Goal: Task Accomplishment & Management: Complete application form

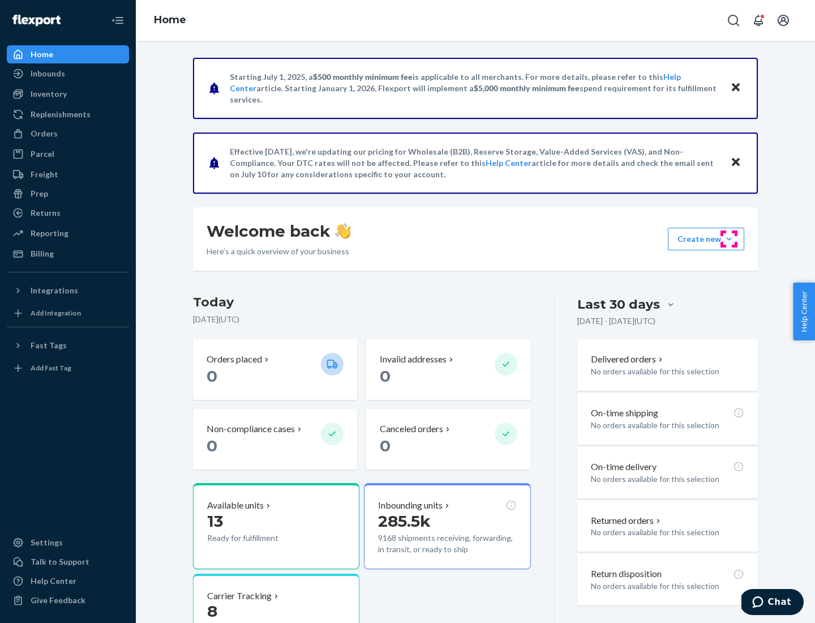
click at [729, 239] on button "Create new Create new inbound Create new order Create new product" at bounding box center [706, 239] width 76 height 23
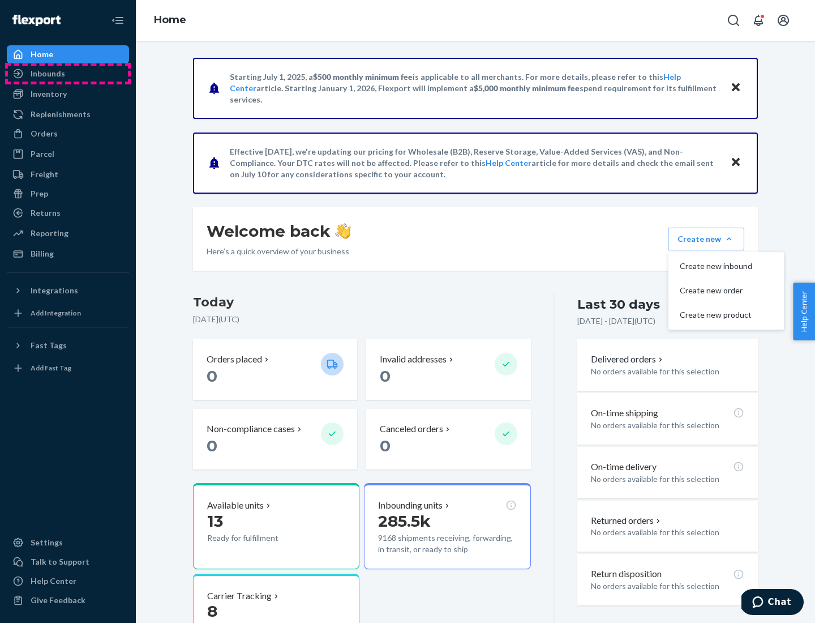
click at [68, 74] on div "Inbounds" at bounding box center [68, 74] width 120 height 16
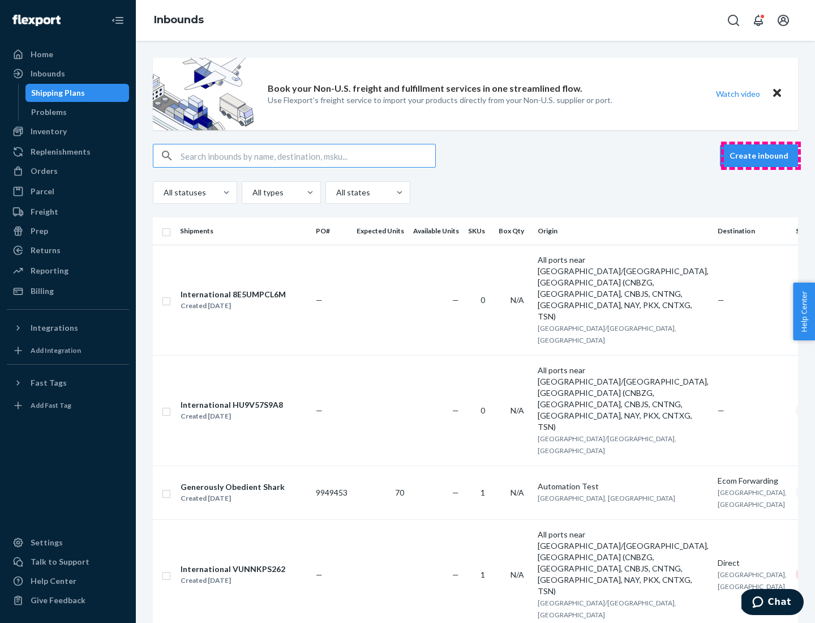
click at [761, 156] on button "Create inbound" at bounding box center [759, 155] width 78 height 23
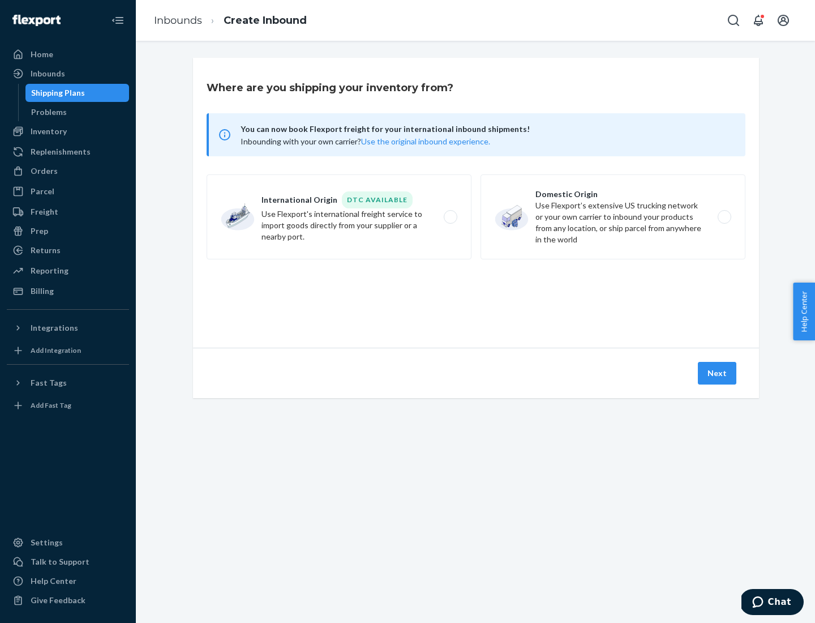
click at [613, 217] on label "Domestic Origin Use Flexport’s extensive US trucking network or your own carrie…" at bounding box center [613, 216] width 265 height 85
click at [724, 217] on input "Domestic Origin Use Flexport’s extensive US trucking network or your own carrie…" at bounding box center [727, 216] width 7 height 7
radio input "true"
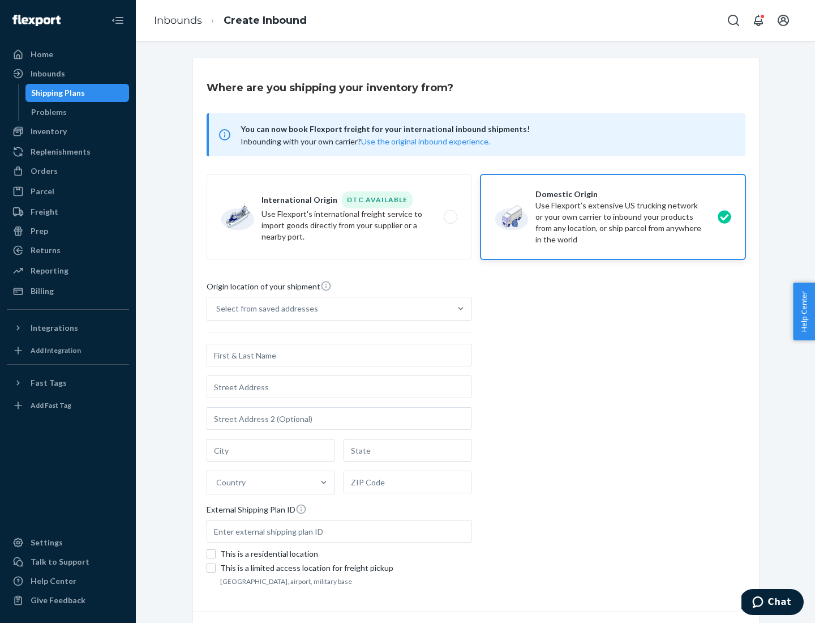
click at [264, 309] on div "Select from saved addresses" at bounding box center [267, 308] width 102 height 11
click at [217, 309] on input "Select from saved addresses" at bounding box center [216, 308] width 1 height 11
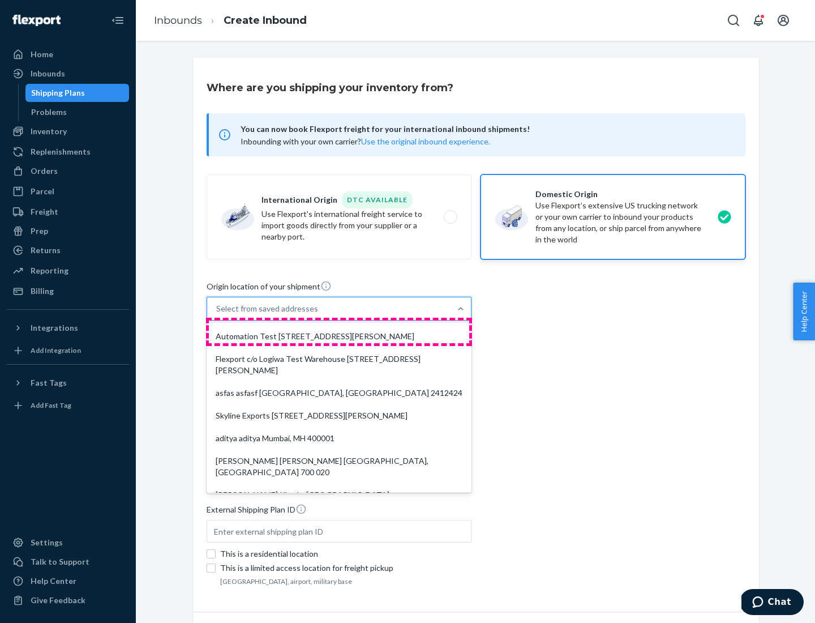
scroll to position [5, 0]
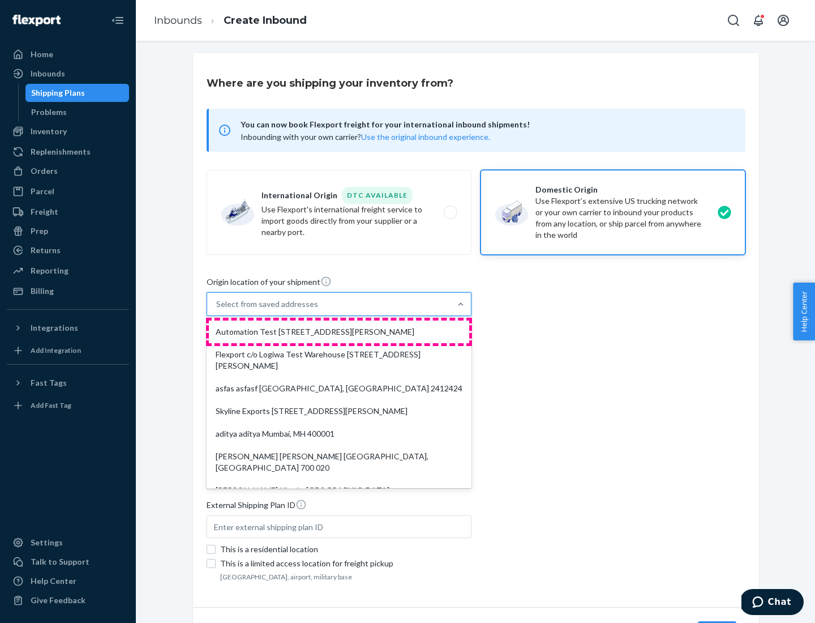
click at [339, 332] on div "Automation Test [STREET_ADDRESS][PERSON_NAME]" at bounding box center [339, 332] width 260 height 23
click at [217, 310] on input "option Automation Test [STREET_ADDRESS][PERSON_NAME]. 9 results available. Use …" at bounding box center [216, 303] width 1 height 11
type input "Automation Test"
type input "9th Floor"
type input "[GEOGRAPHIC_DATA]"
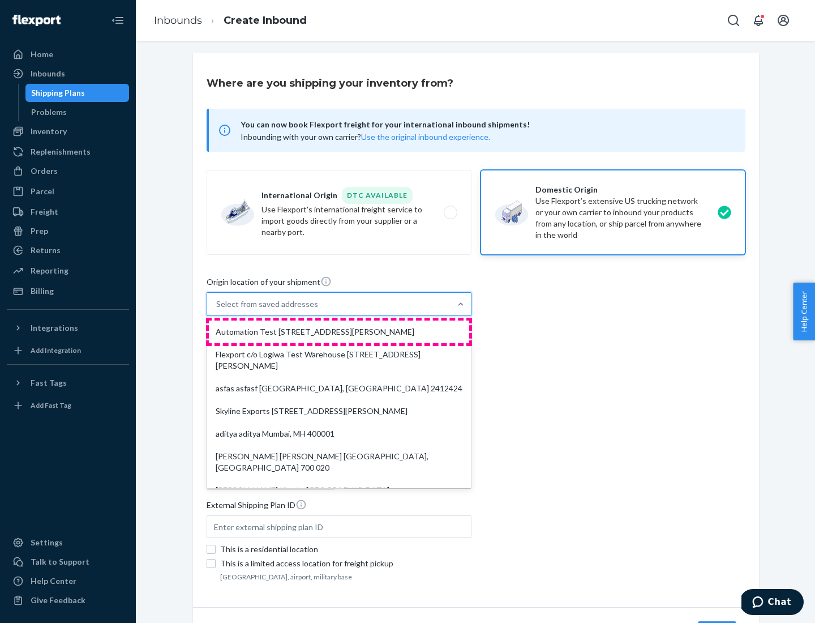
type input "CA"
type input "94104"
type input "[STREET_ADDRESS][PERSON_NAME]"
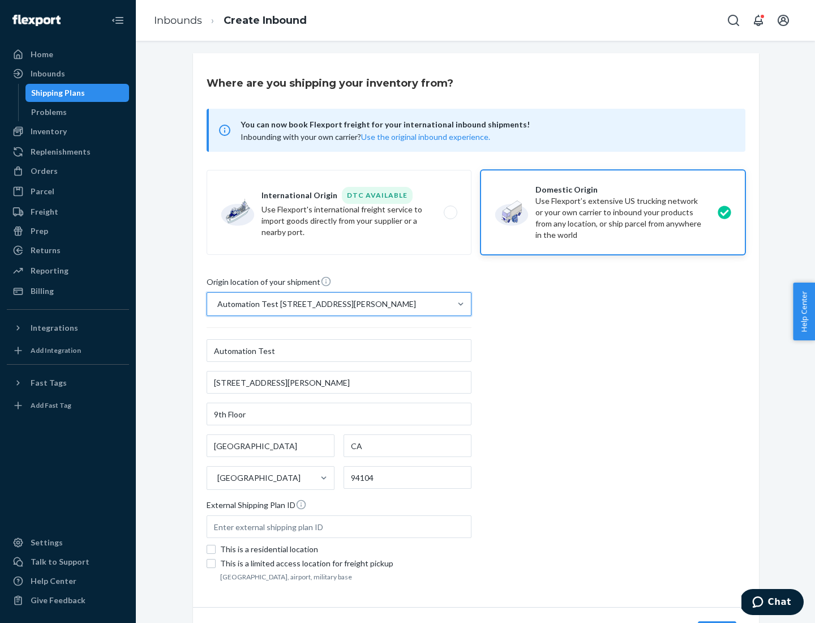
scroll to position [66, 0]
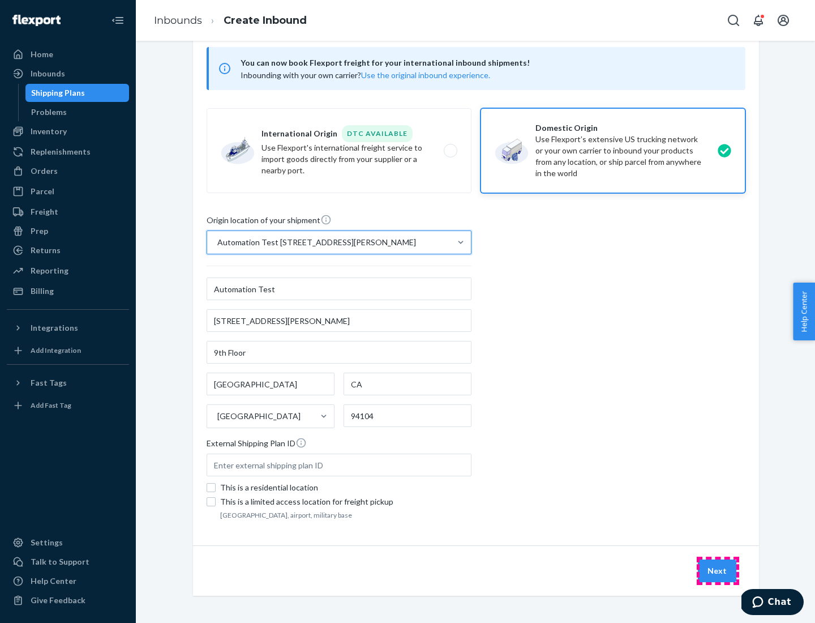
click at [718, 571] on button "Next" at bounding box center [717, 570] width 39 height 23
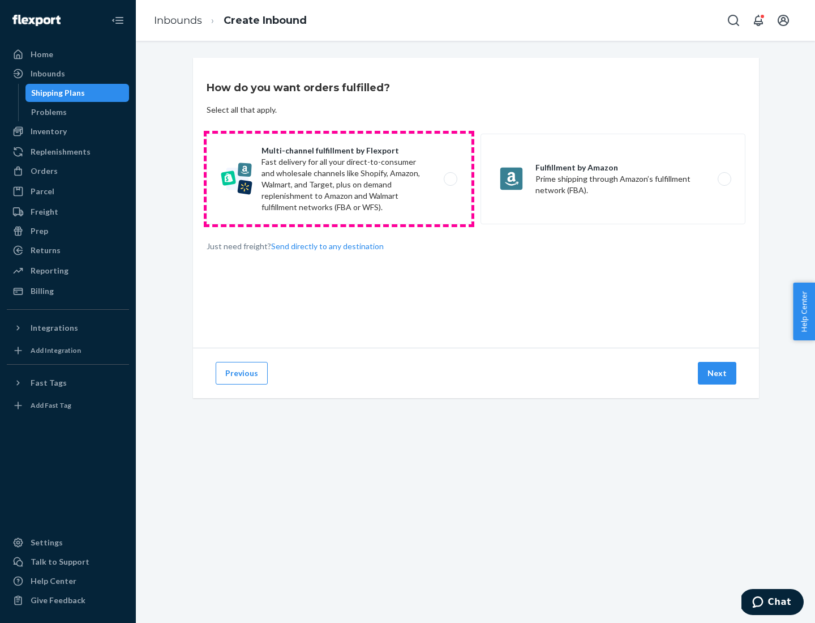
click at [339, 179] on label "Multi-channel fulfillment by Flexport Fast delivery for all your direct-to-cons…" at bounding box center [339, 179] width 265 height 91
click at [450, 179] on input "Multi-channel fulfillment by Flexport Fast delivery for all your direct-to-cons…" at bounding box center [453, 179] width 7 height 7
radio input "true"
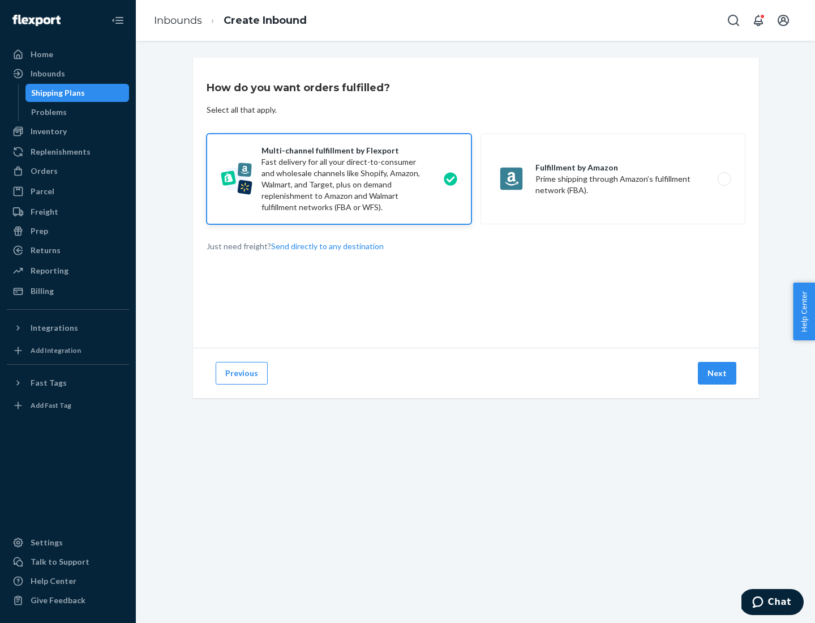
click at [718, 373] on button "Next" at bounding box center [717, 373] width 39 height 23
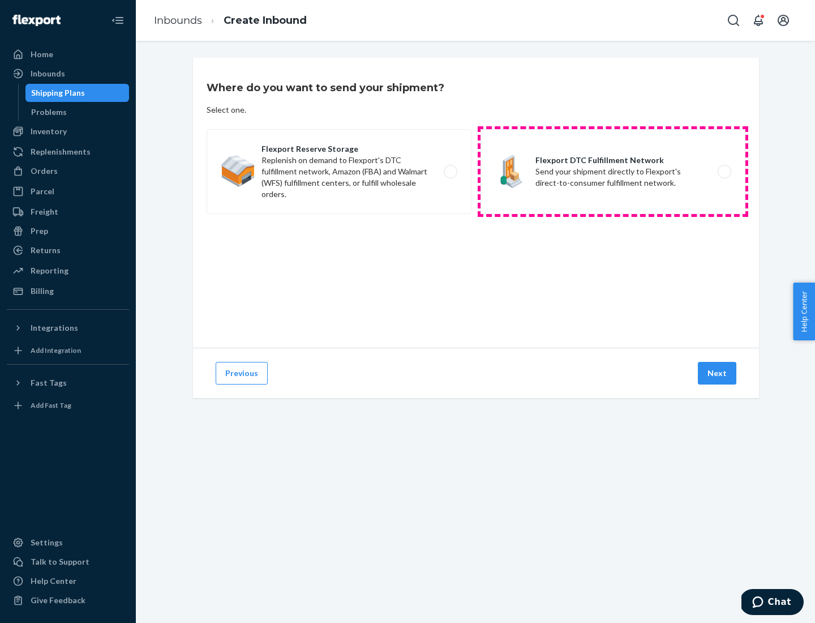
click at [613, 172] on label "Flexport DTC Fulfillment Network Send your shipment directly to Flexport's dire…" at bounding box center [613, 171] width 265 height 85
click at [724, 172] on input "Flexport DTC Fulfillment Network Send your shipment directly to Flexport's dire…" at bounding box center [727, 171] width 7 height 7
radio input "true"
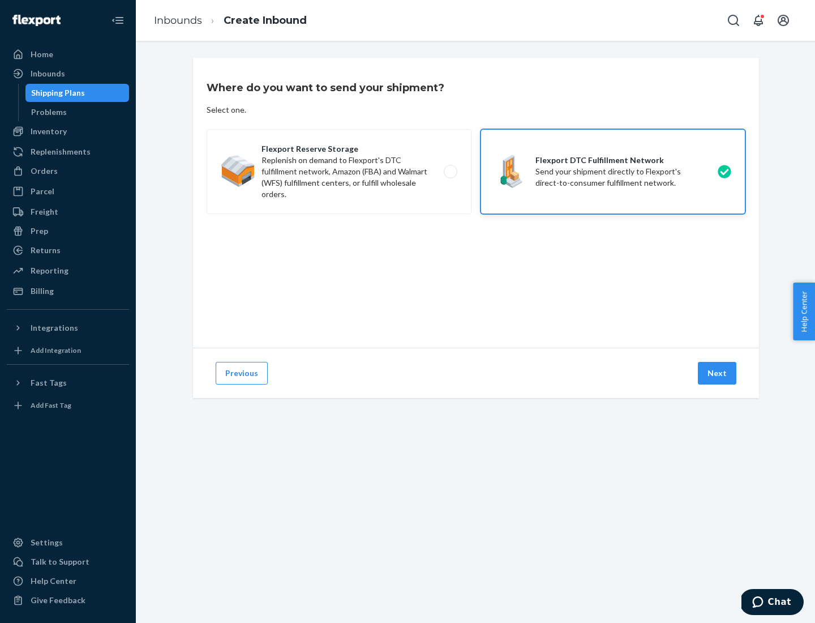
click at [718, 373] on button "Next" at bounding box center [717, 373] width 39 height 23
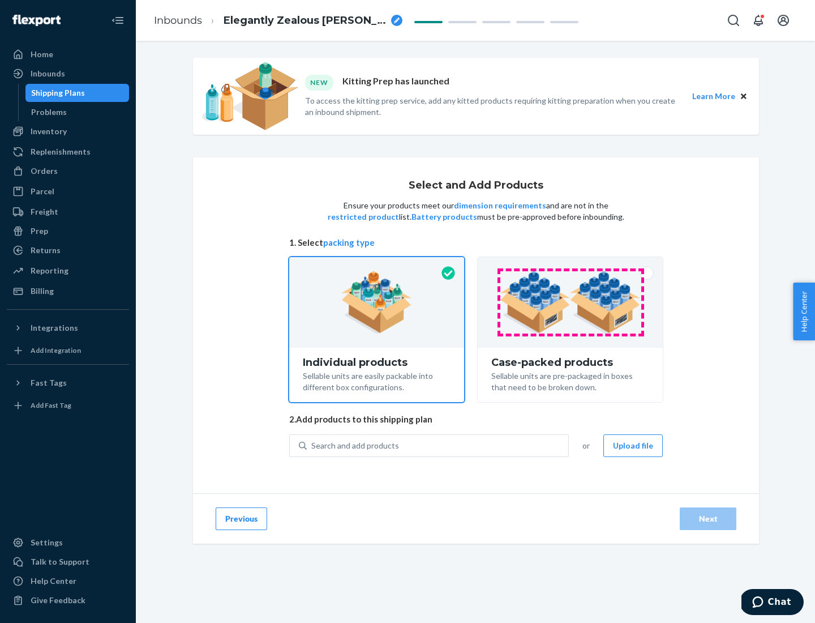
click at [571, 302] on img at bounding box center [570, 302] width 141 height 62
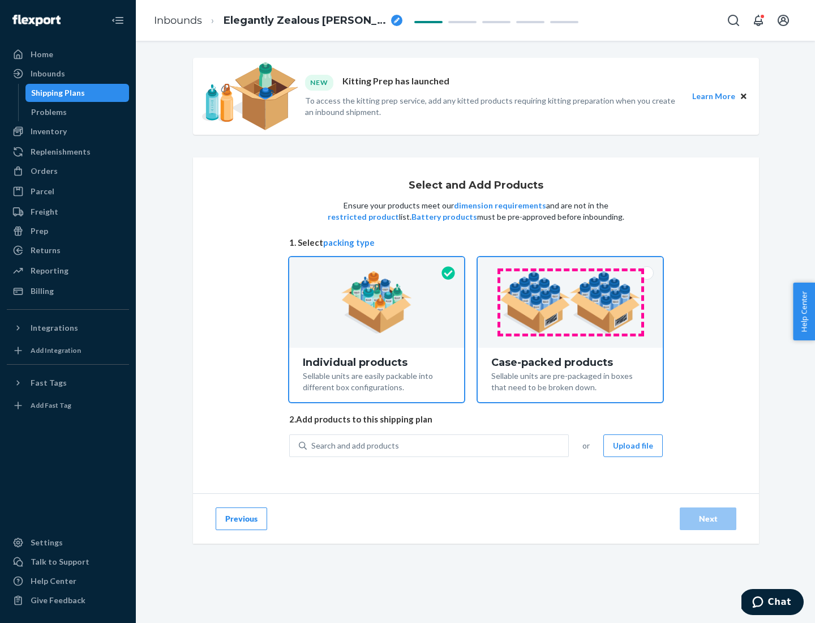
click at [571, 264] on input "Case-packed products Sellable units are pre-packaged in boxes that need to be b…" at bounding box center [570, 260] width 7 height 7
radio input "true"
radio input "false"
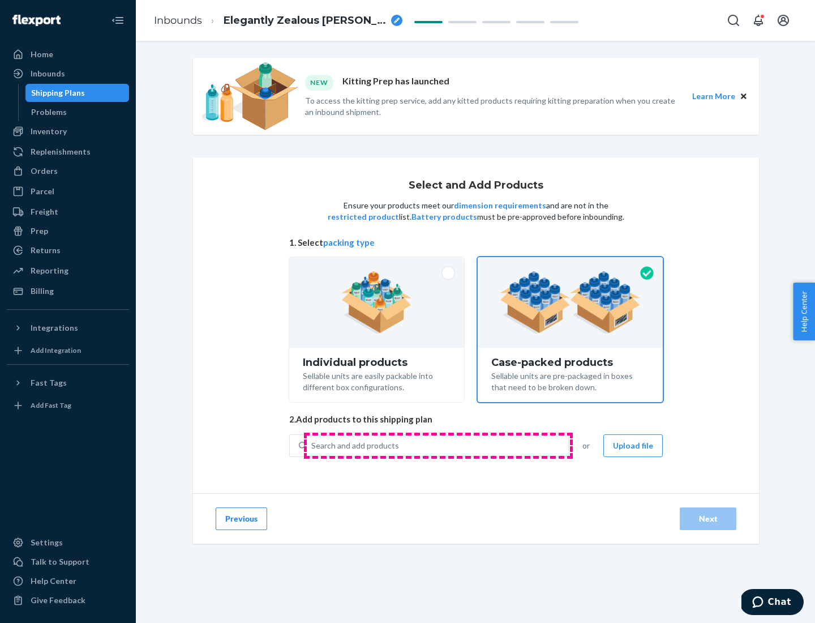
click at [438, 445] on div "Search and add products" at bounding box center [438, 445] width 262 height 20
click at [313, 445] on input "Search and add products" at bounding box center [311, 445] width 1 height 11
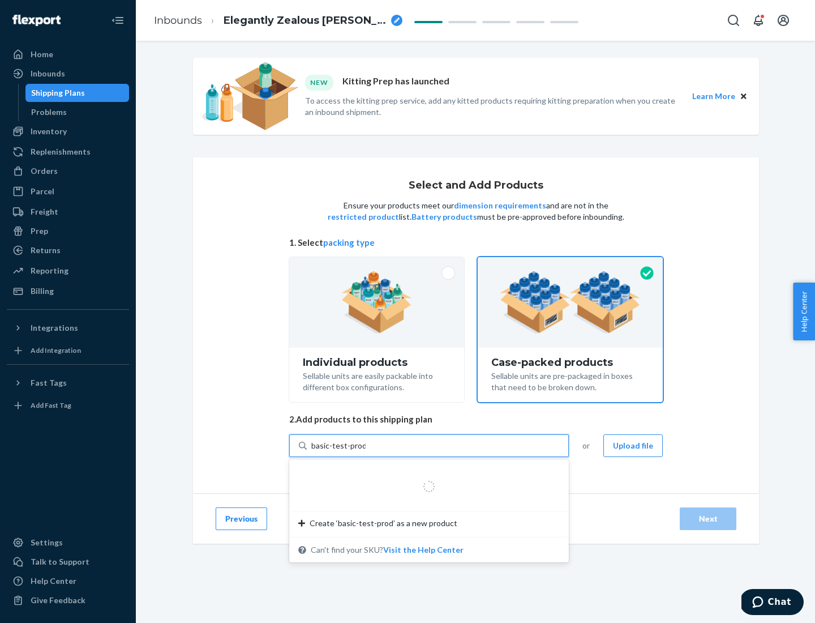
type input "basic-test-product-1"
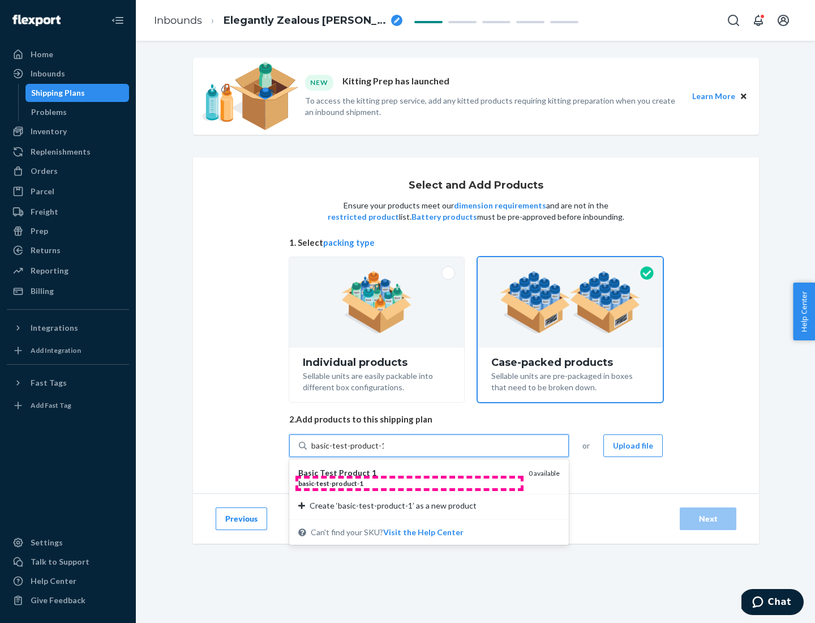
click at [409, 483] on div "basic - test - product - 1" at bounding box center [408, 483] width 221 height 10
click at [384, 451] on input "basic-test-product-1" at bounding box center [347, 445] width 72 height 11
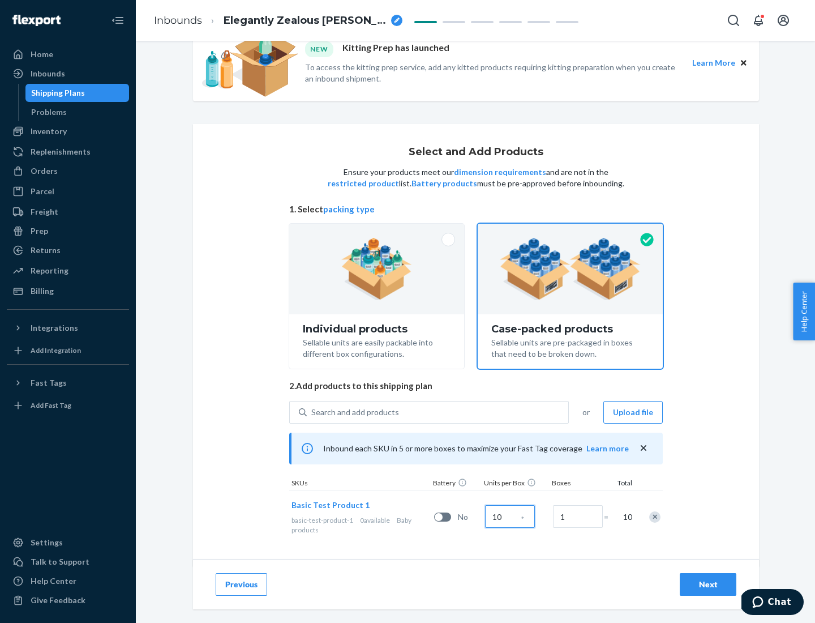
scroll to position [41, 0]
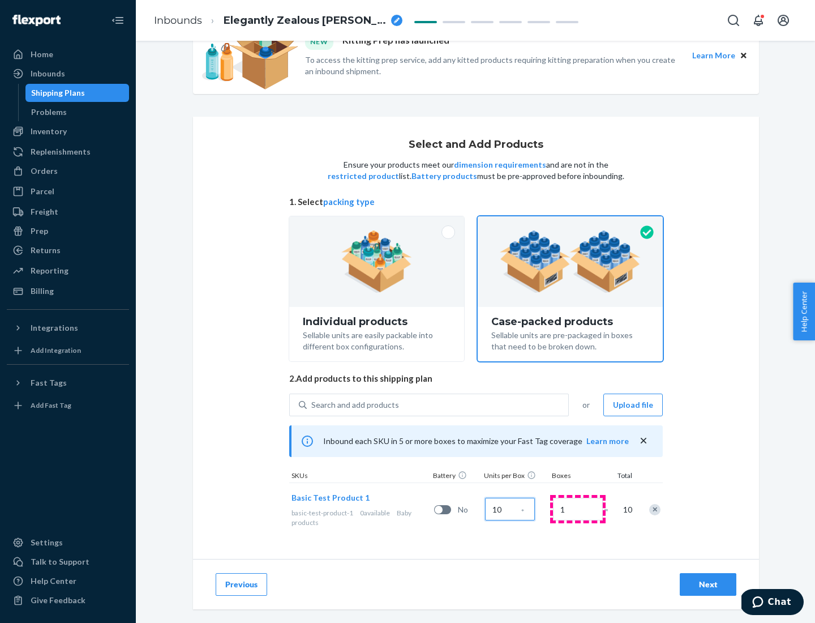
type input "10"
type input "7"
click at [708, 584] on div "Next" at bounding box center [708, 584] width 37 height 11
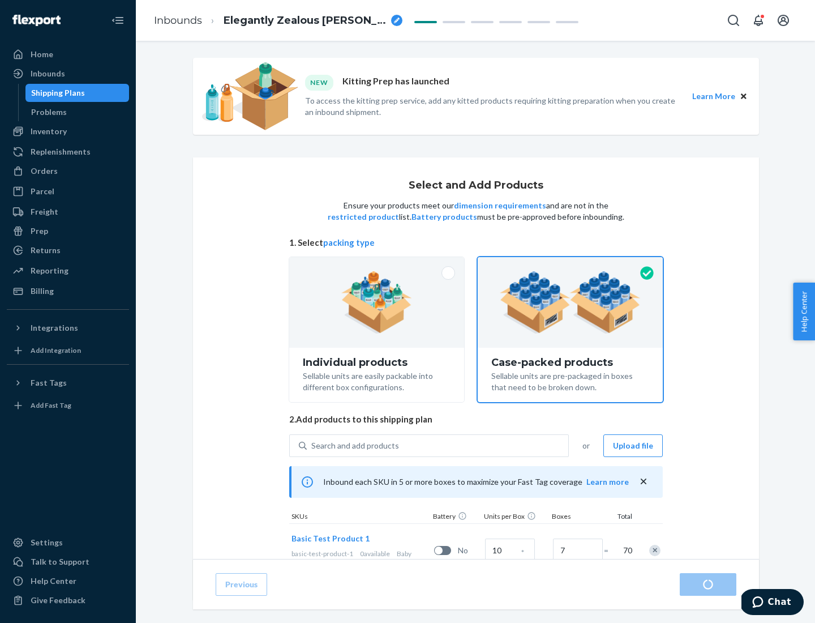
radio input "true"
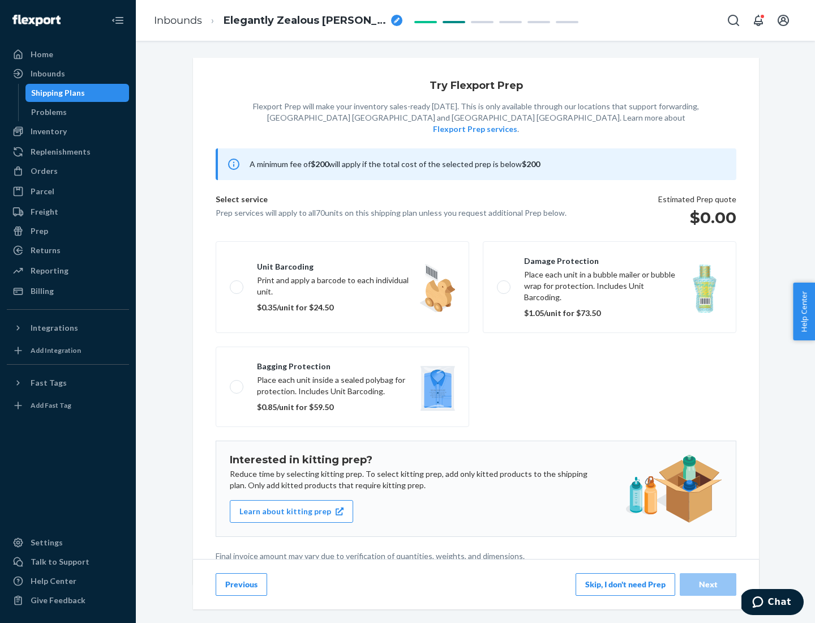
scroll to position [3, 0]
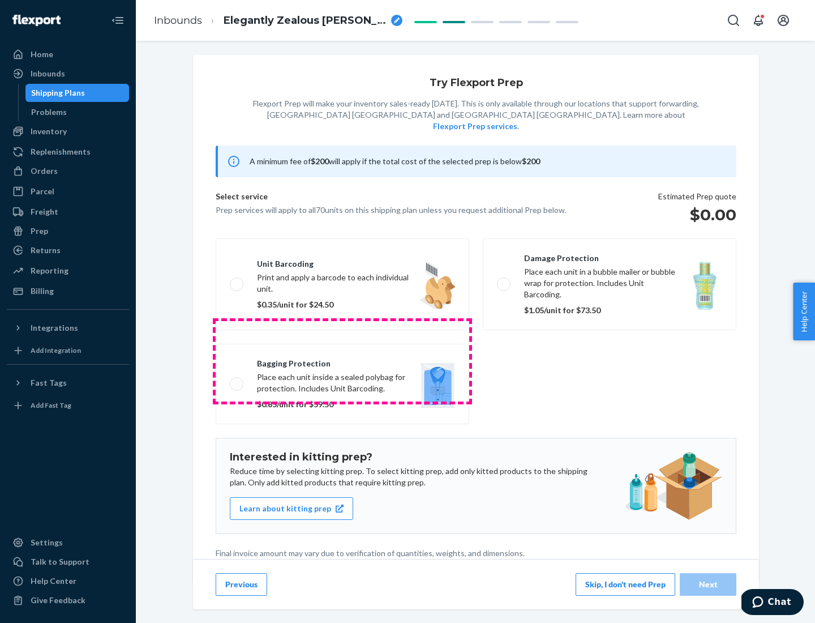
click at [343, 361] on label "Bagging protection Place each unit inside a sealed polybag for protection. Incl…" at bounding box center [343, 384] width 254 height 80
click at [237, 380] on input "Bagging protection Place each unit inside a sealed polybag for protection. Incl…" at bounding box center [233, 383] width 7 height 7
checkbox input "true"
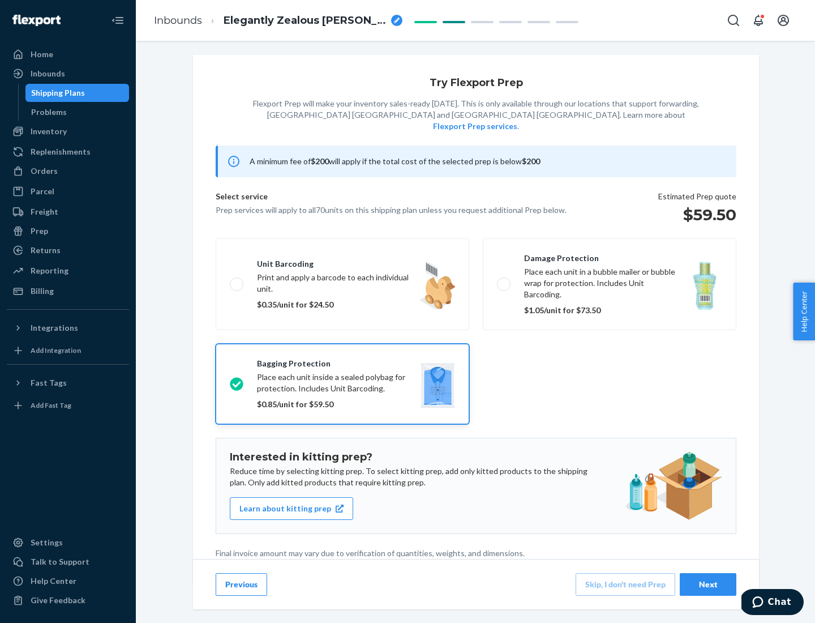
click at [708, 584] on div "Next" at bounding box center [708, 584] width 37 height 11
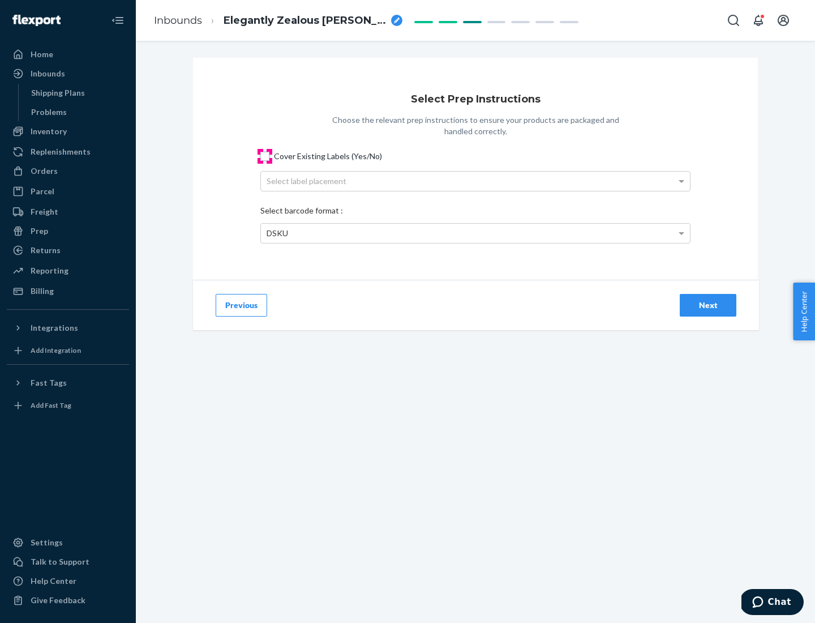
click at [265, 156] on input "Cover Existing Labels (Yes/No)" at bounding box center [264, 156] width 9 height 9
checkbox input "true"
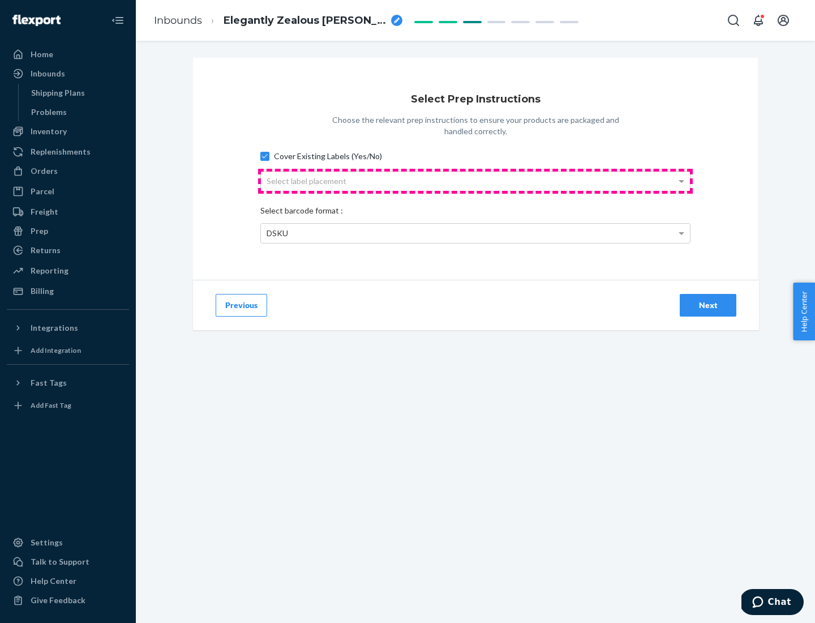
click at [476, 181] on div "Select label placement" at bounding box center [475, 181] width 429 height 19
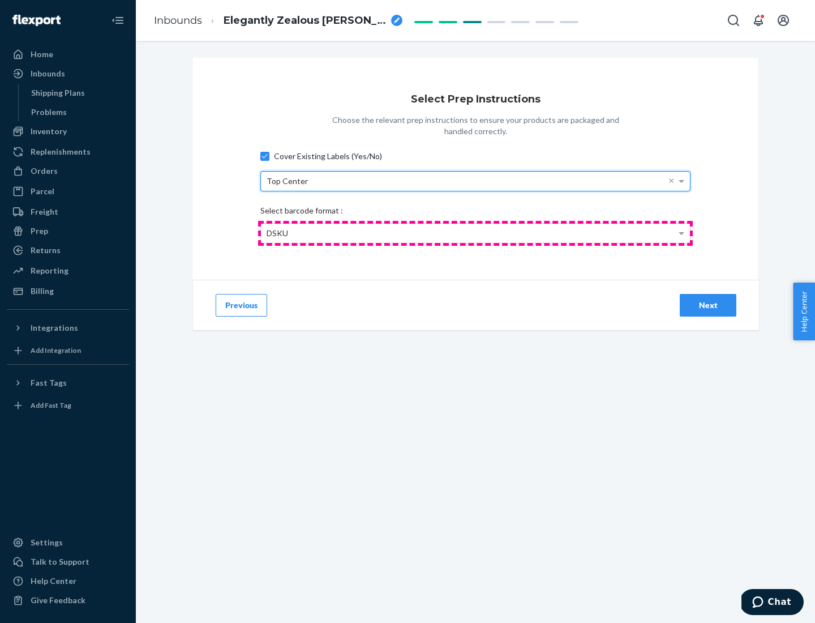
click at [476, 233] on div "DSKU" at bounding box center [475, 233] width 429 height 19
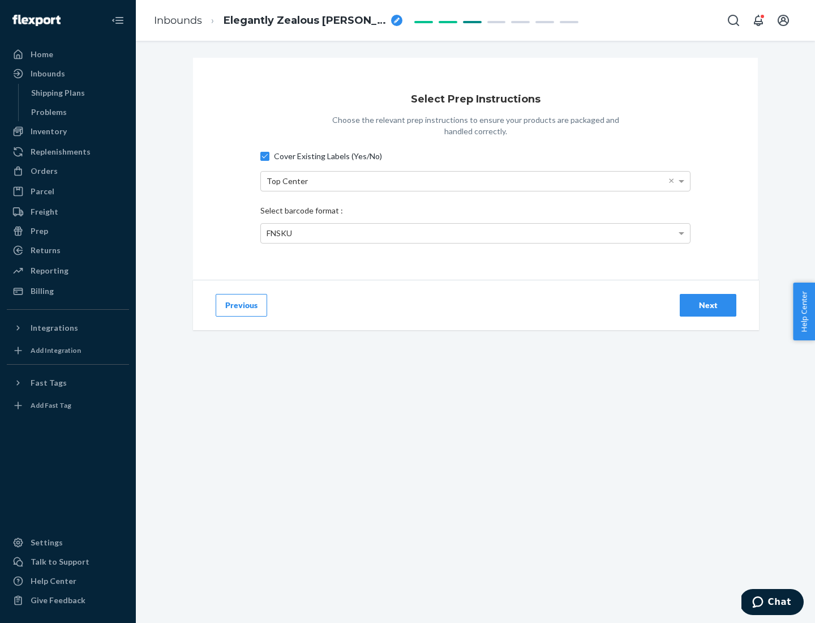
click at [708, 305] on div "Next" at bounding box center [708, 305] width 37 height 11
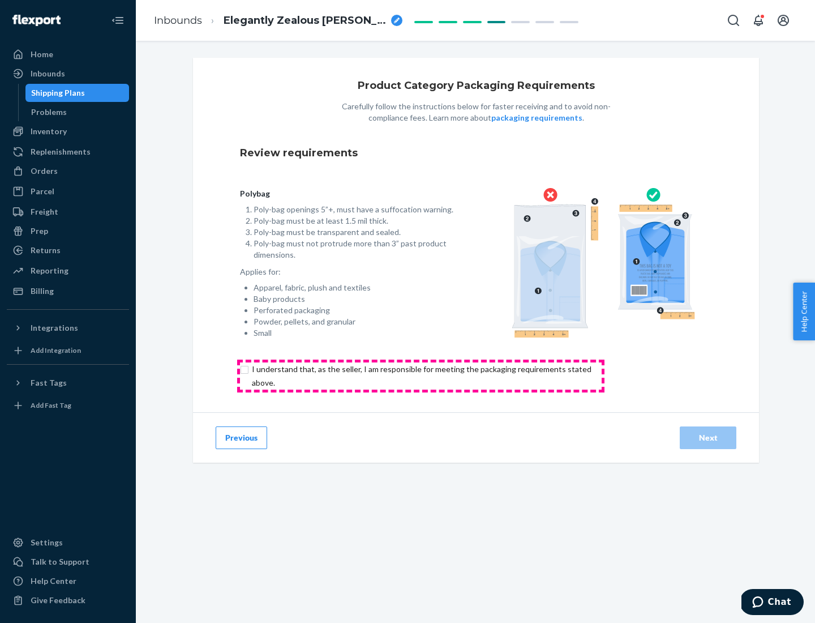
click at [421, 375] on input "checkbox" at bounding box center [428, 375] width 377 height 27
checkbox input "true"
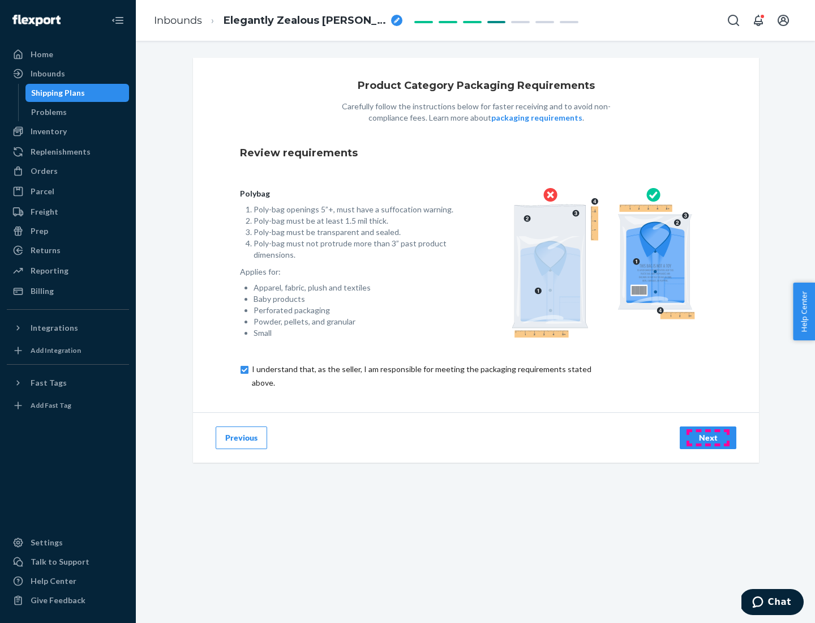
click at [708, 437] on div "Next" at bounding box center [708, 437] width 37 height 11
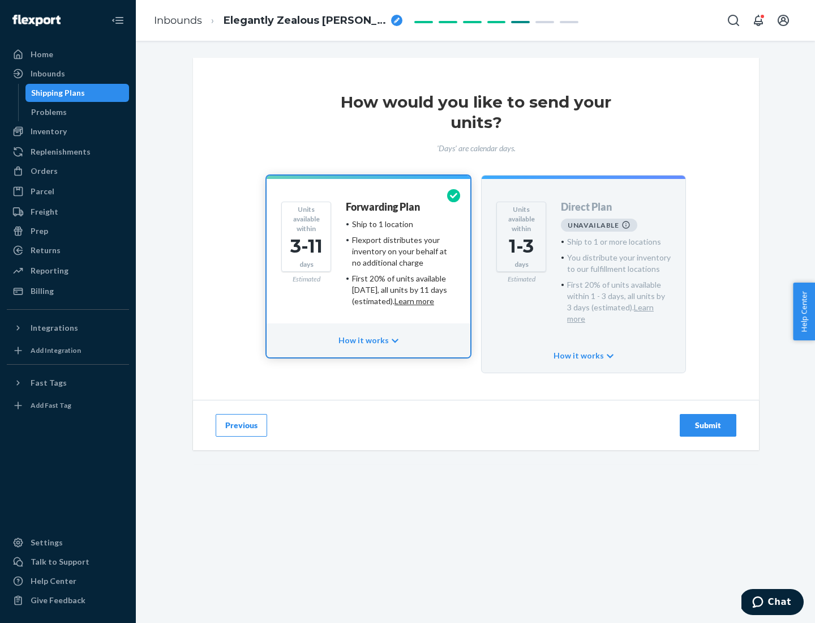
click at [384, 207] on h4 "Forwarding Plan" at bounding box center [383, 207] width 74 height 11
click at [708, 420] on div "Submit" at bounding box center [708, 425] width 37 height 11
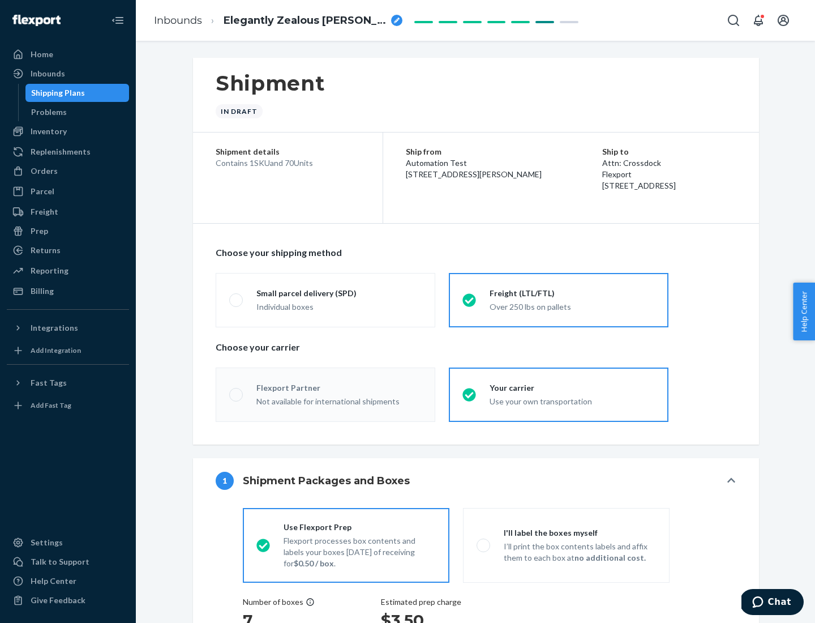
radio input "true"
radio input "false"
radio input "true"
radio input "false"
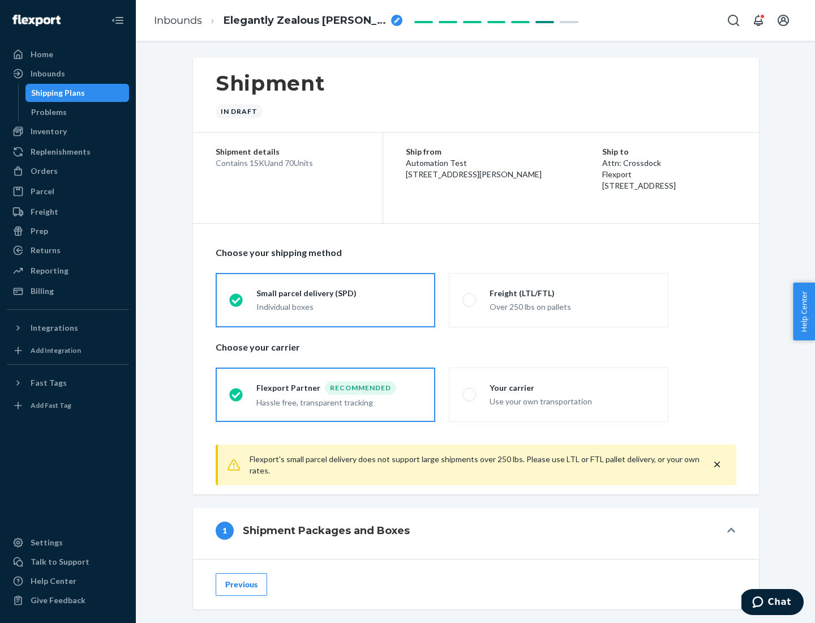
click at [339, 306] on div "Individual boxes" at bounding box center [339, 306] width 165 height 11
click at [237, 304] on input "Small parcel delivery (SPD) Individual boxes" at bounding box center [232, 299] width 7 height 7
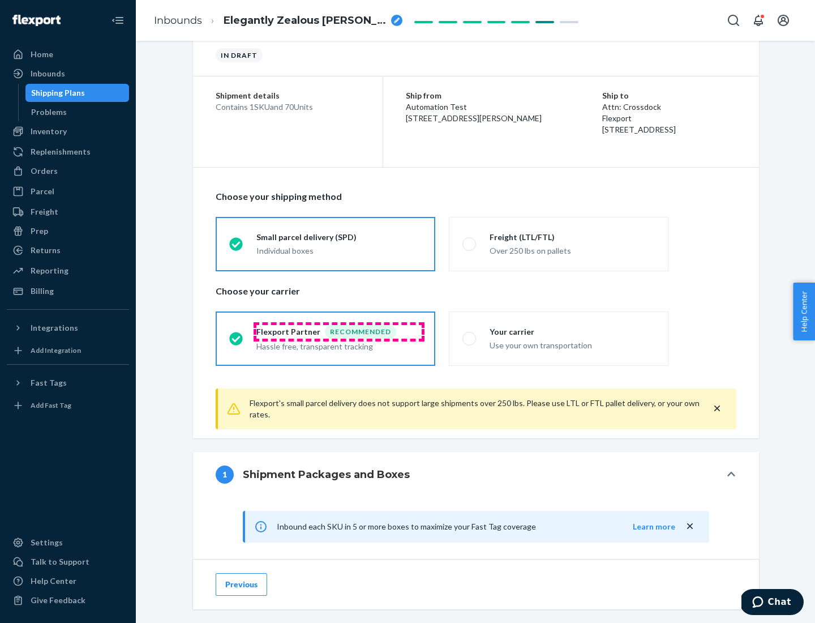
click at [339, 331] on div "Recommended" at bounding box center [360, 332] width 71 height 14
click at [237, 335] on input "Flexport Partner Recommended Hassle free, transparent tracking" at bounding box center [232, 338] width 7 height 7
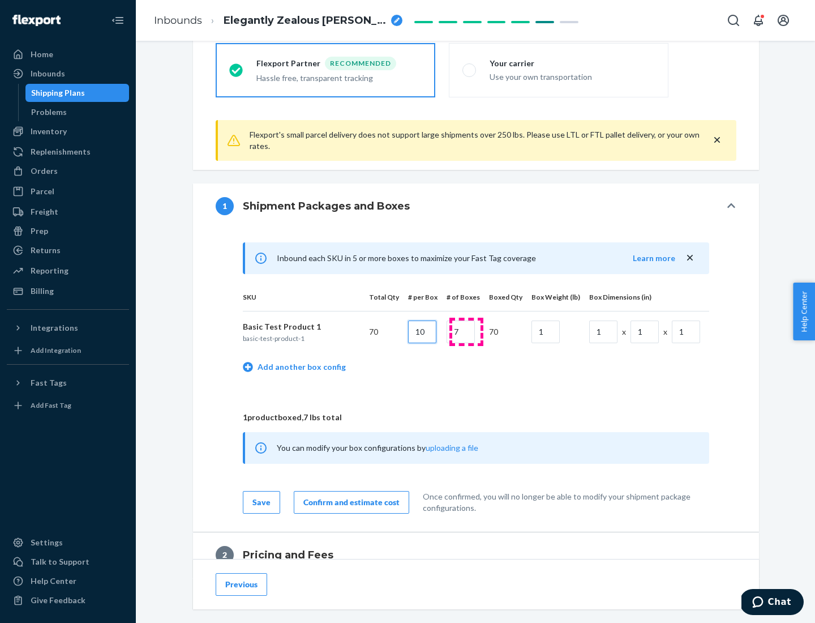
type input "10"
type input "7"
type input "1"
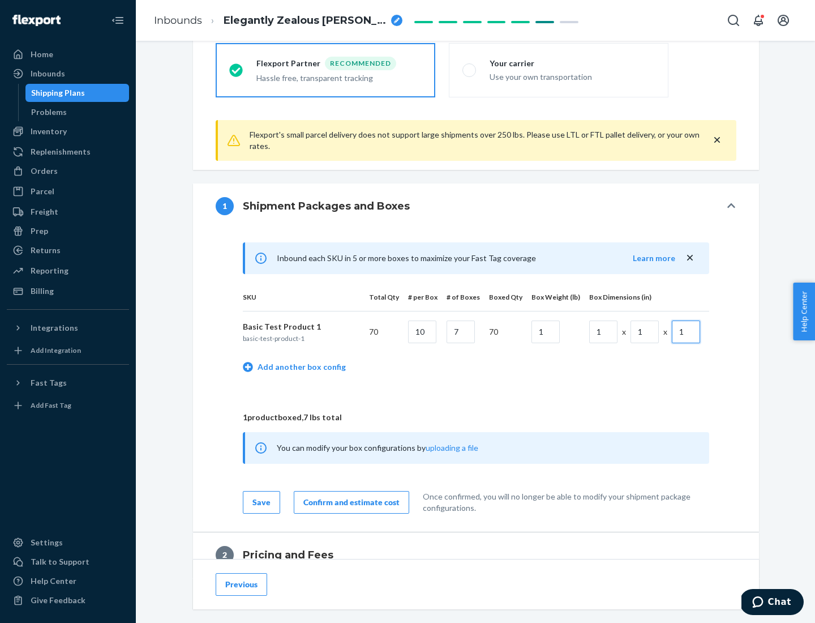
scroll to position [495, 0]
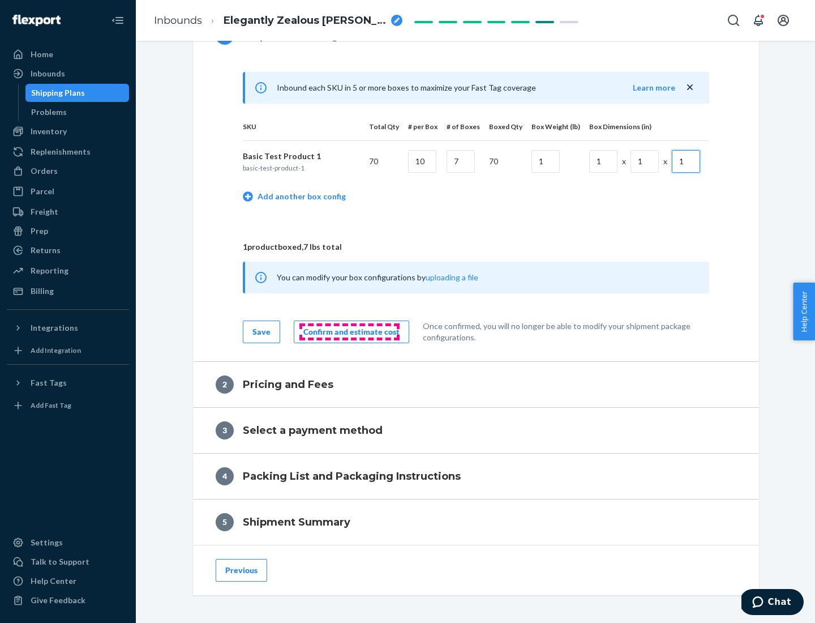
type input "1"
click at [349, 331] on div "Confirm and estimate cost" at bounding box center [352, 331] width 96 height 11
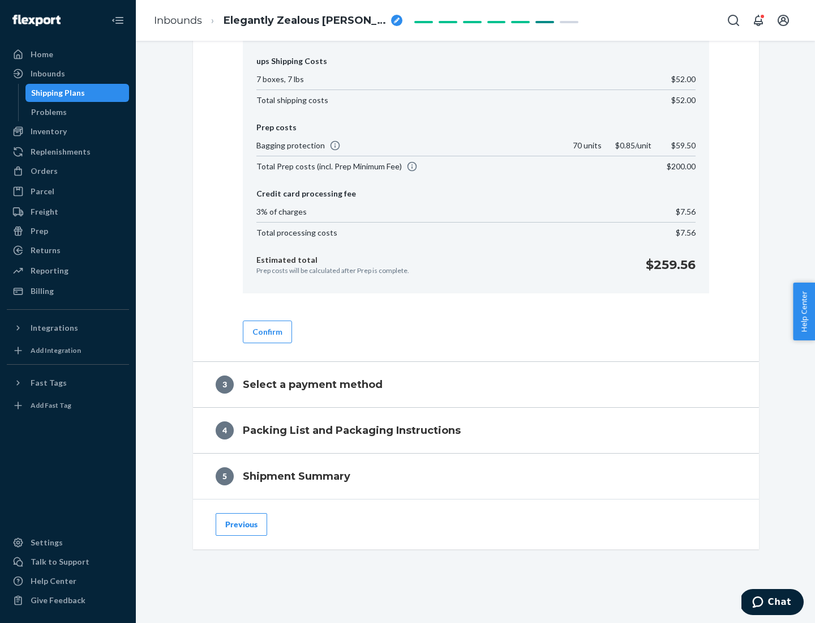
click at [267, 331] on button "Confirm" at bounding box center [267, 332] width 49 height 23
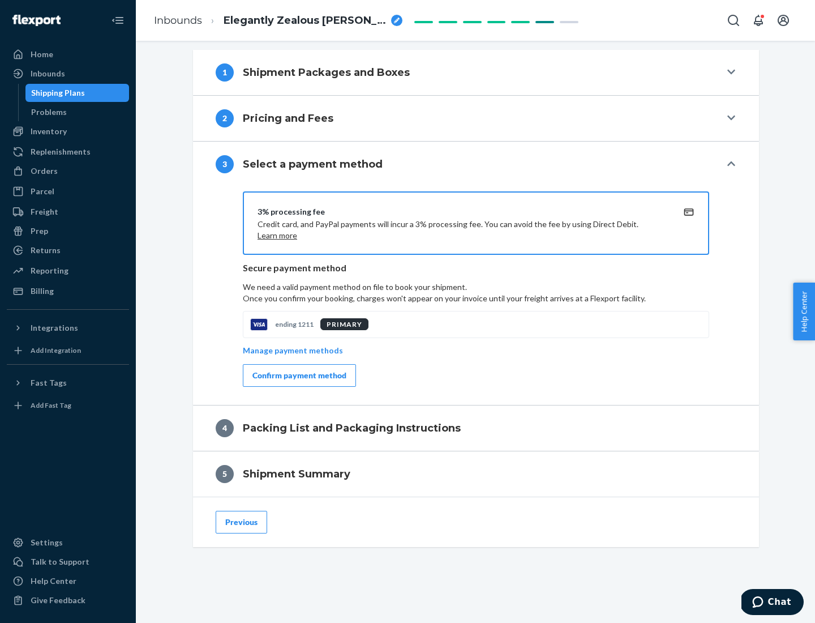
scroll to position [458, 0]
click at [298, 375] on div "Confirm payment method" at bounding box center [300, 375] width 94 height 11
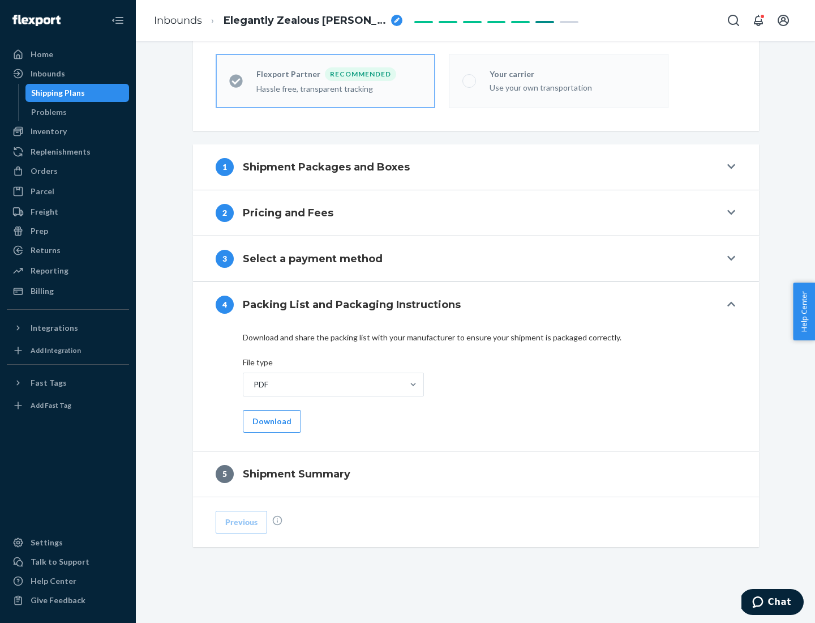
scroll to position [314, 0]
click at [271, 421] on button "Download" at bounding box center [272, 421] width 58 height 23
